Goal: Navigation & Orientation: Find specific page/section

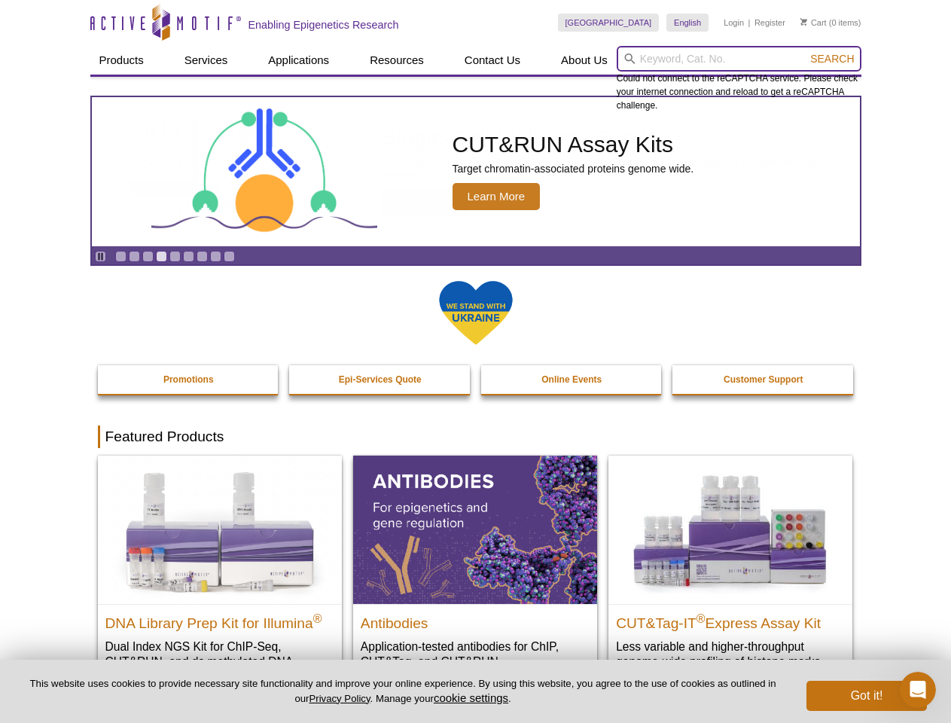
click at [739, 59] on input "search" at bounding box center [739, 59] width 245 height 26
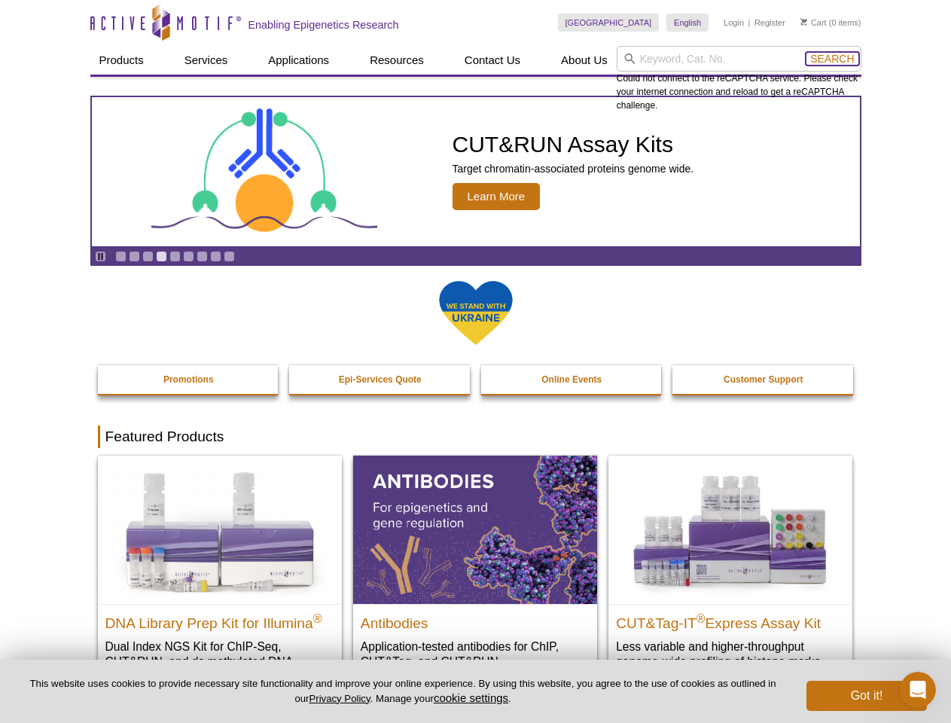
click at [832, 59] on span "Search" at bounding box center [833, 59] width 44 height 12
click at [100, 256] on icon "Pause" at bounding box center [101, 257] width 10 height 10
click at [121, 256] on link "Go to slide 1" at bounding box center [120, 256] width 11 height 11
click at [134, 256] on link "Go to slide 2" at bounding box center [134, 256] width 11 height 11
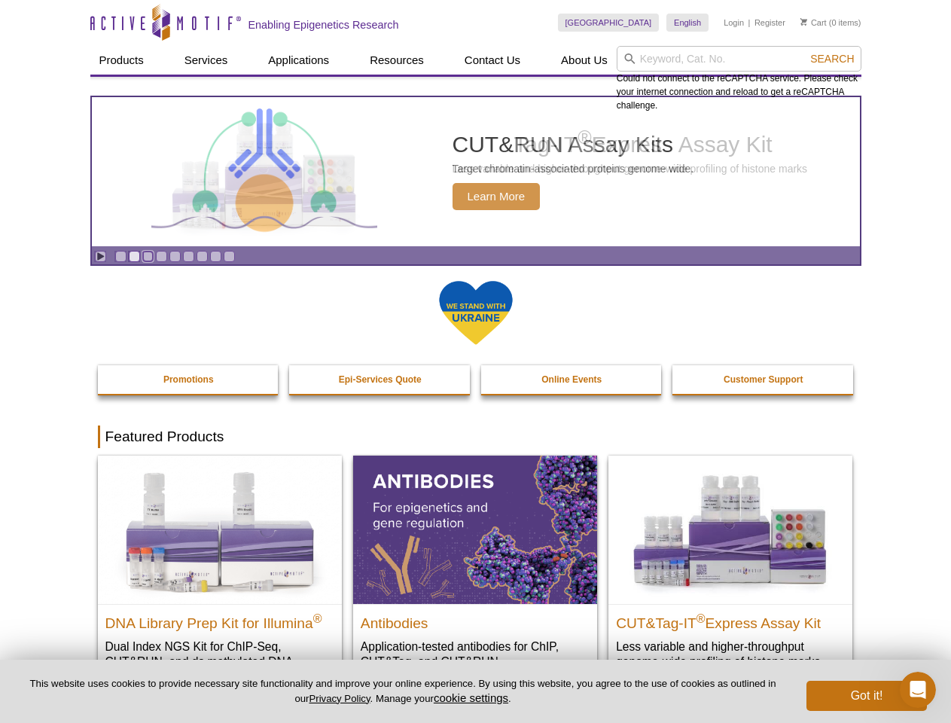
click at [148, 256] on link "Go to slide 3" at bounding box center [147, 256] width 11 height 11
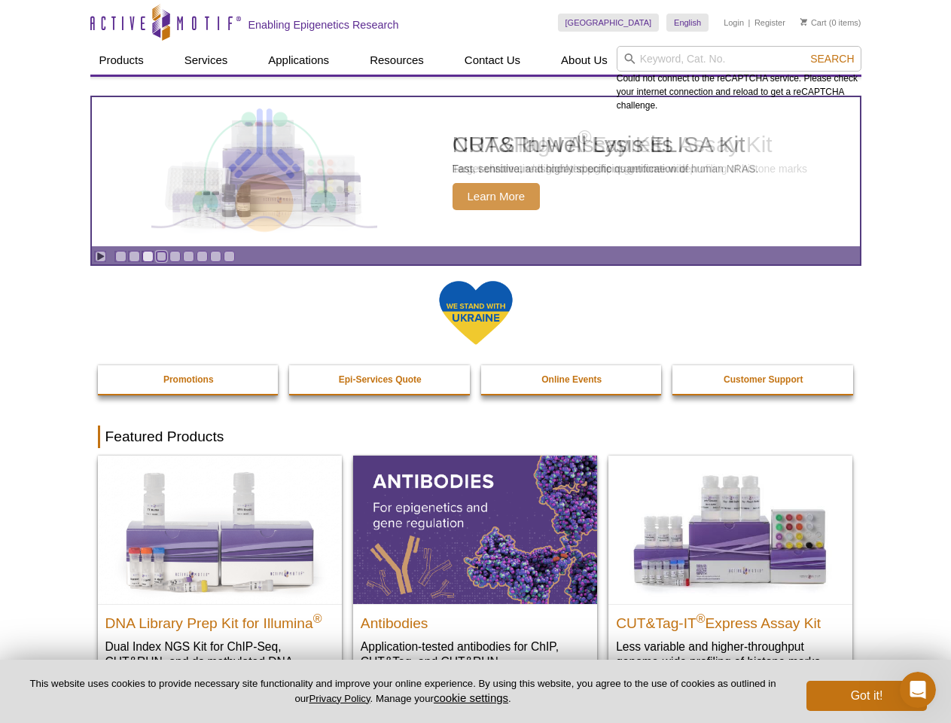
click at [161, 256] on link "Go to slide 4" at bounding box center [161, 256] width 11 height 11
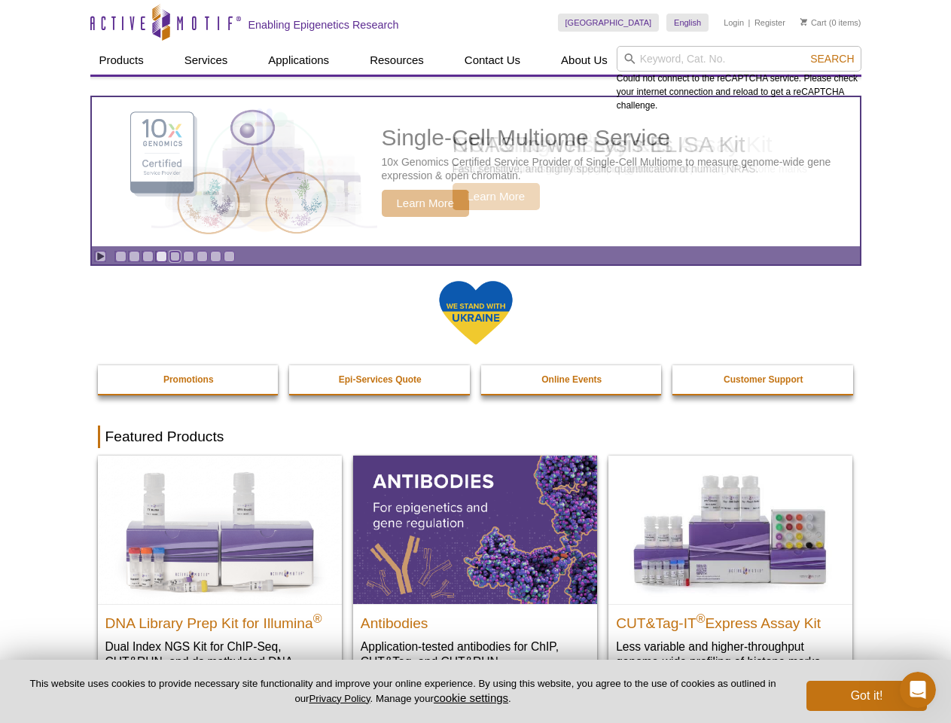
click at [175, 256] on link "Go to slide 5" at bounding box center [174, 256] width 11 height 11
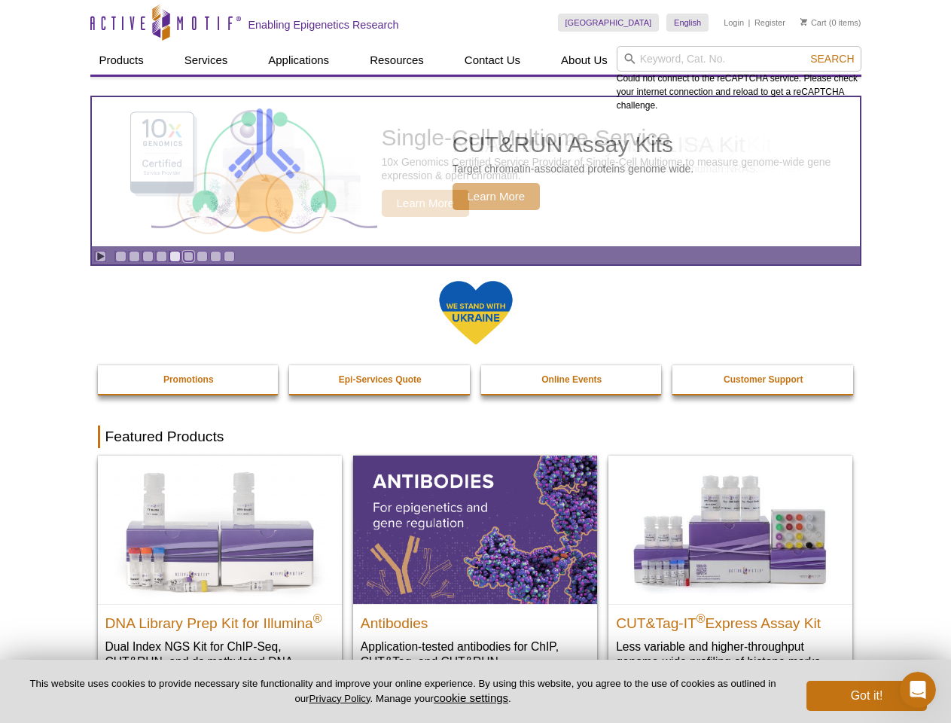
click at [188, 256] on link "Go to slide 6" at bounding box center [188, 256] width 11 height 11
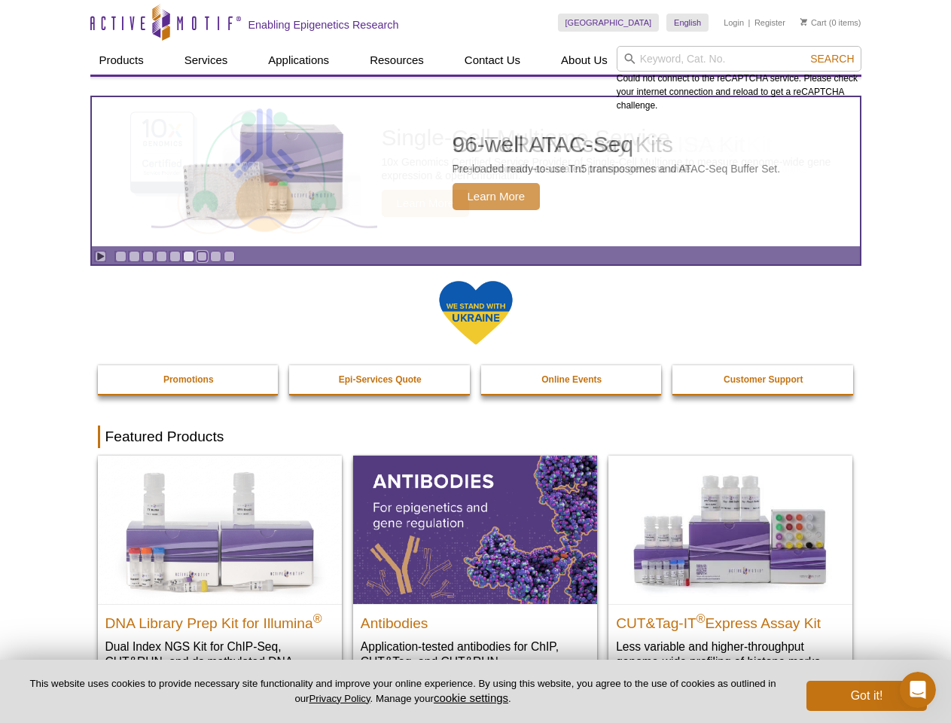
click at [202, 256] on link "Go to slide 7" at bounding box center [202, 256] width 11 height 11
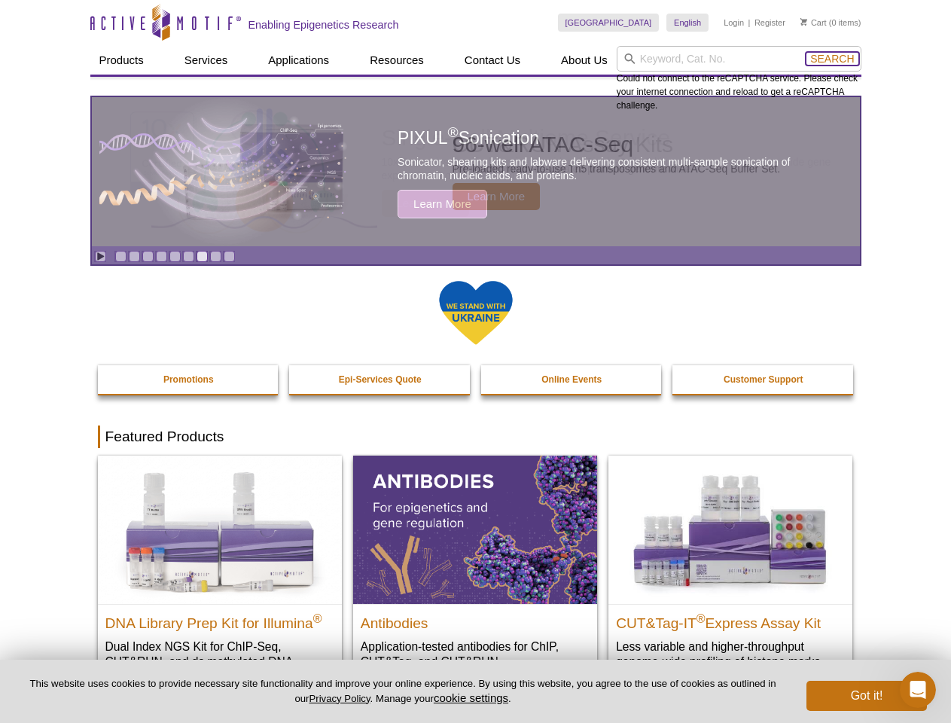
click at [832, 59] on span "Search" at bounding box center [833, 59] width 44 height 12
